Goal: Use online tool/utility: Utilize a website feature to perform a specific function

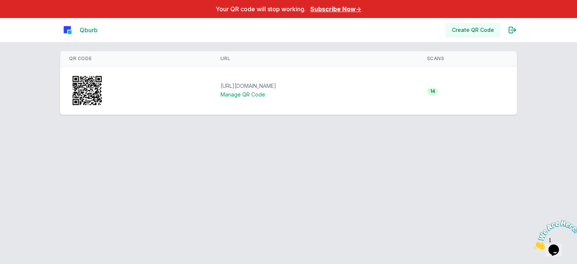
click at [469, 27] on link "Create QR Code" at bounding box center [472, 30] width 55 height 14
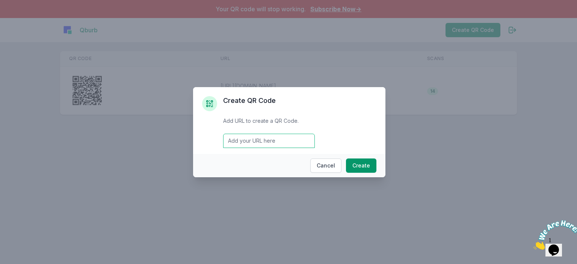
click at [280, 137] on input "Email address" at bounding box center [269, 141] width 92 height 14
click at [361, 127] on div "Create QR Code Add URL to create a QR Code. Email address" at bounding box center [289, 122] width 174 height 52
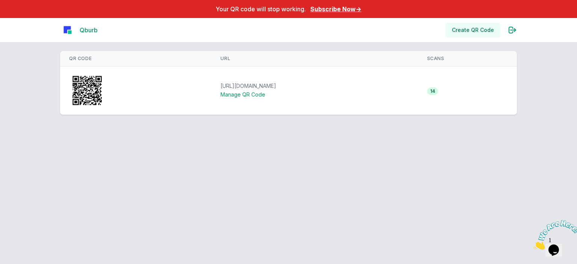
click at [475, 26] on link "Create QR Code" at bounding box center [472, 30] width 55 height 14
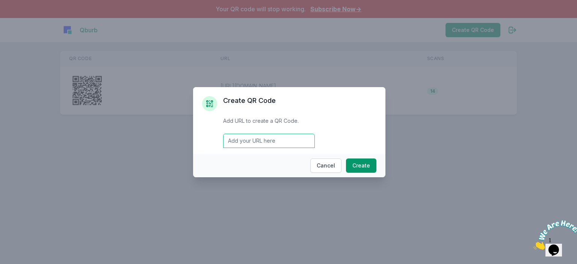
click at [255, 142] on input "Email address" at bounding box center [269, 141] width 92 height 14
click at [255, 142] on input "ثثث" at bounding box center [269, 141] width 92 height 14
click at [368, 166] on button "Create" at bounding box center [361, 165] width 30 height 14
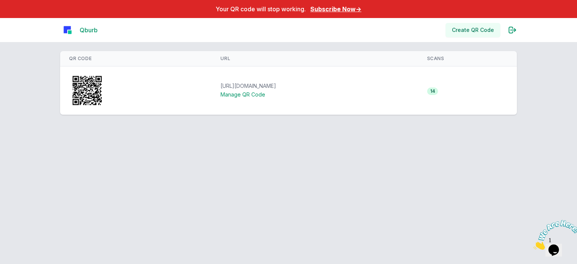
click at [468, 33] on link "Create QR Code" at bounding box center [472, 30] width 55 height 14
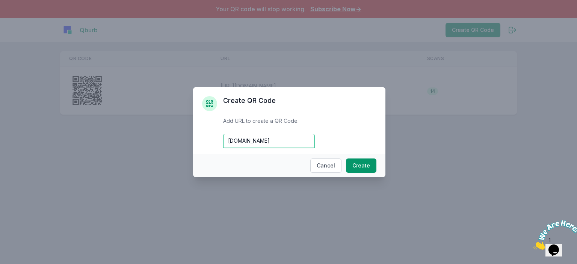
click at [229, 140] on input "www.omarvision.net" at bounding box center [269, 141] width 92 height 14
type input "http://www.omarvision.net"
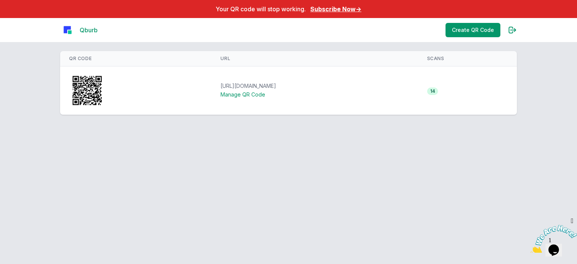
click at [86, 29] on link "Qburb" at bounding box center [89, 30] width 18 height 8
click at [236, 93] on link "Manage QR Code" at bounding box center [242, 94] width 45 height 6
